Goal: Task Accomplishment & Management: Manage account settings

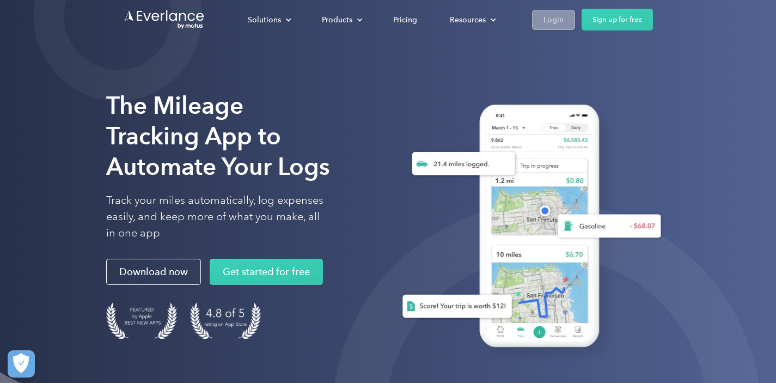
click at [558, 21] on div "Login" at bounding box center [554, 20] width 20 height 14
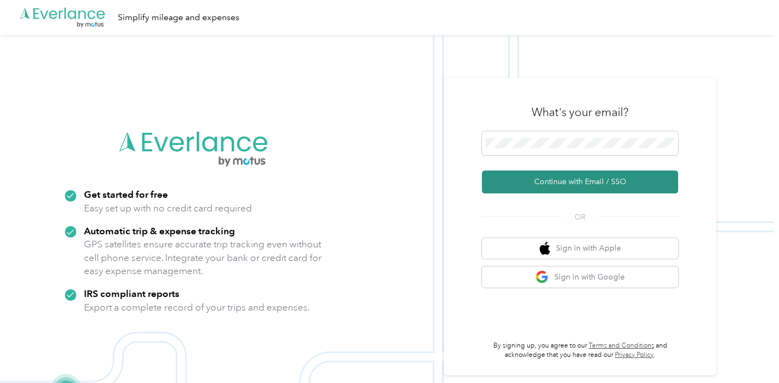
click at [572, 183] on button "Continue with Email / SSO" at bounding box center [580, 182] width 196 height 23
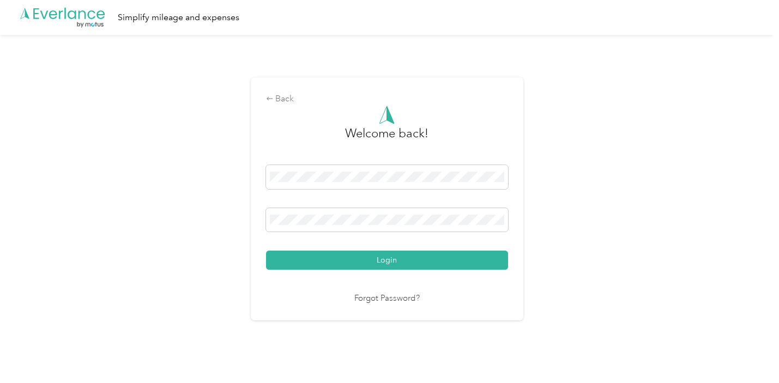
click at [389, 260] on button "Login" at bounding box center [387, 260] width 242 height 19
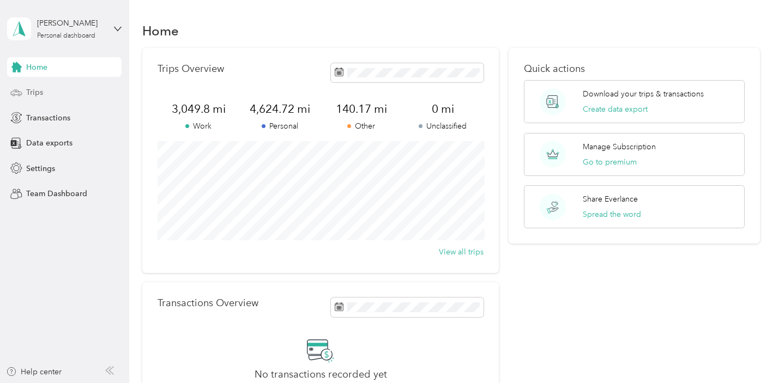
click at [40, 94] on span "Trips" at bounding box center [34, 92] width 17 height 11
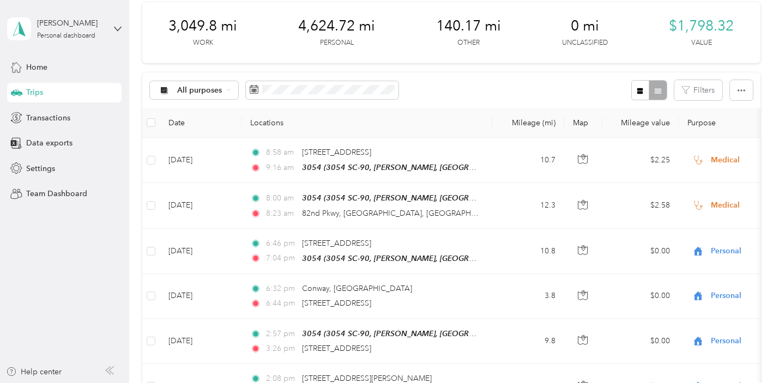
scroll to position [50, 0]
